Goal: Transaction & Acquisition: Download file/media

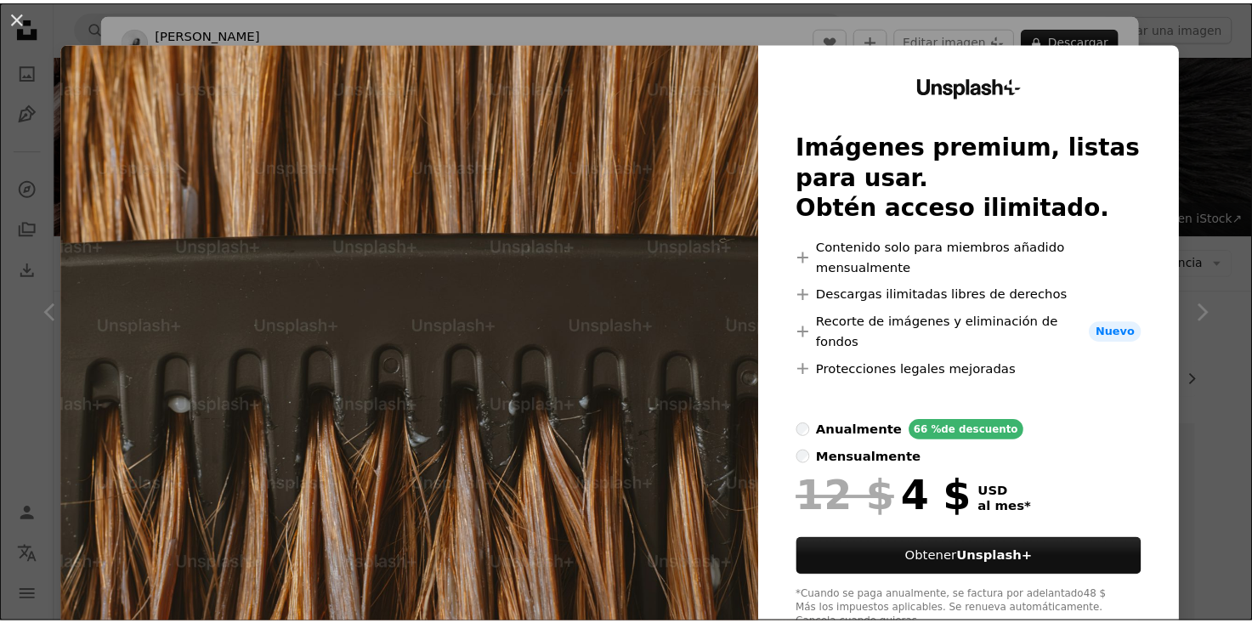
scroll to position [1405, 0]
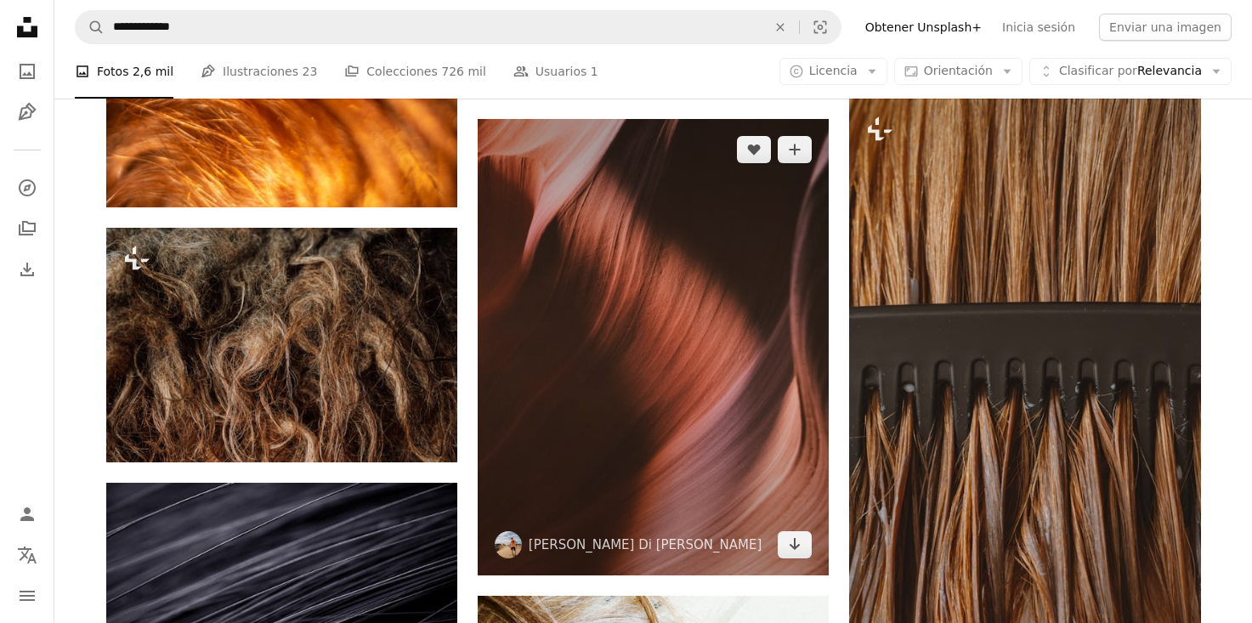
scroll to position [1292, 0]
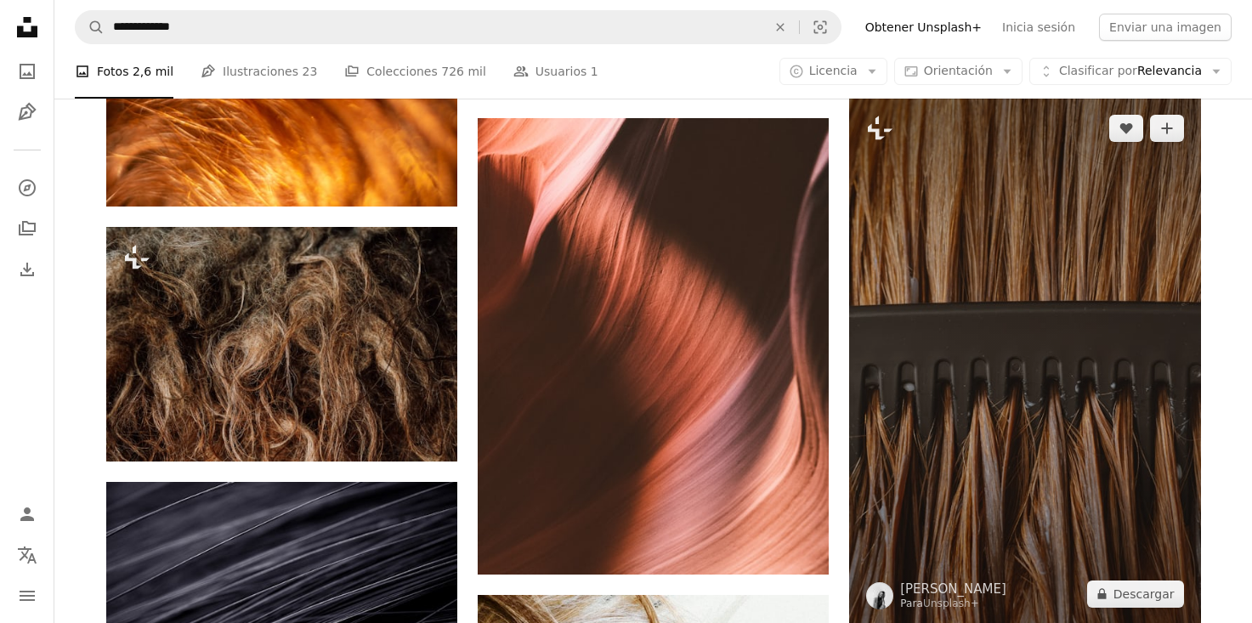
click at [1013, 202] on img at bounding box center [1024, 361] width 351 height 527
